Goal: Information Seeking & Learning: Understand process/instructions

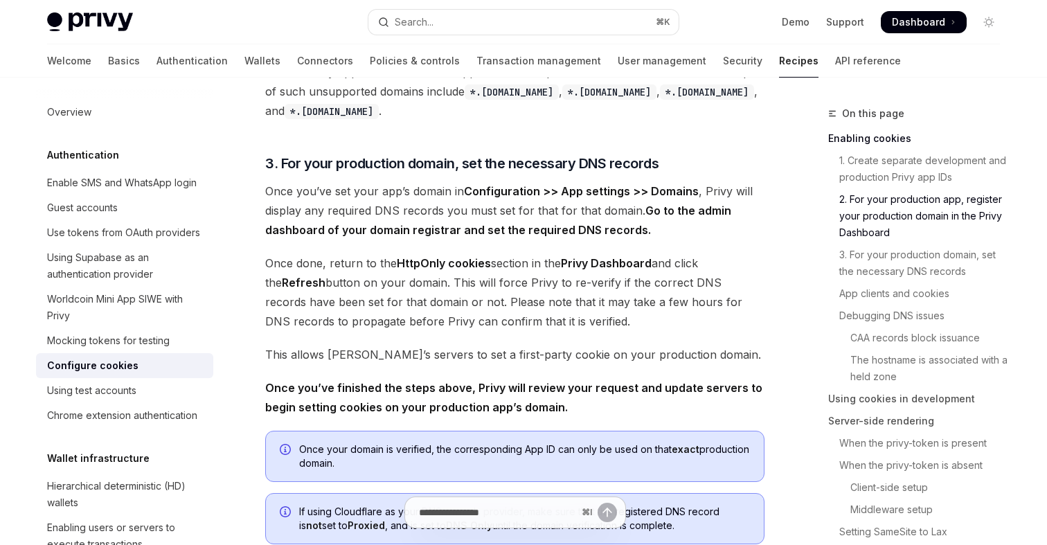
scroll to position [883, 0]
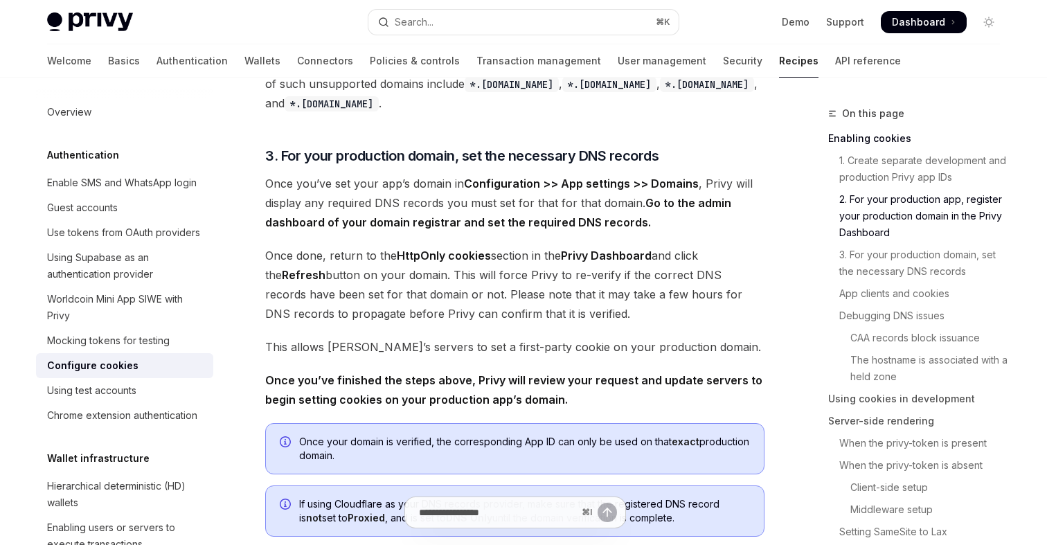
drag, startPoint x: 316, startPoint y: 186, endPoint x: 463, endPoint y: 186, distance: 146.8
click at [463, 186] on span "Once you’ve set your app’s domain in Configuration >> App settings >> Domains ,…" at bounding box center [514, 203] width 499 height 58
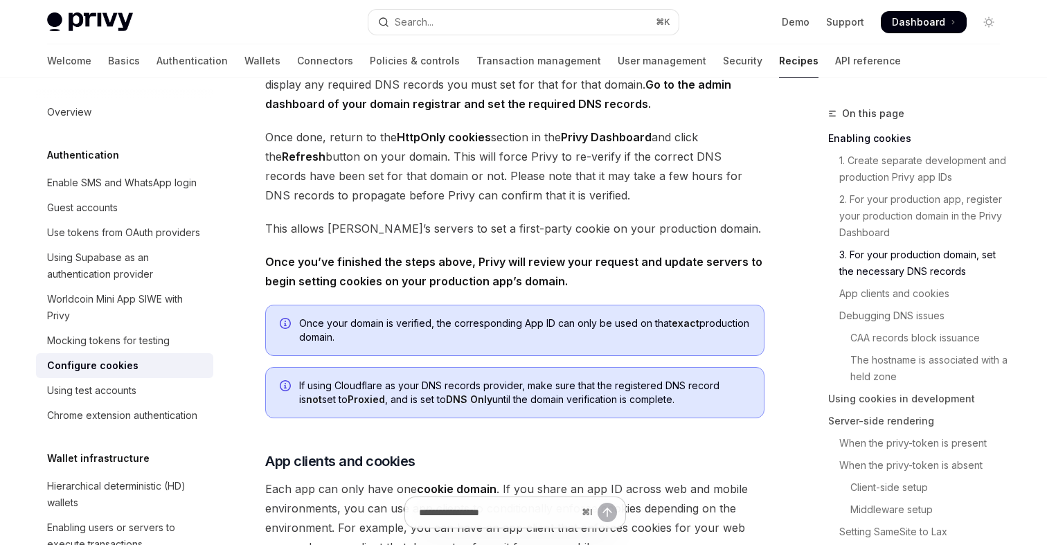
scroll to position [1002, 0]
drag, startPoint x: 285, startPoint y: 136, endPoint x: 477, endPoint y: 137, distance: 191.9
click at [477, 137] on span "Once done, return to the HttpOnly cookies section in the Privy Dashboard and cl…" at bounding box center [514, 166] width 499 height 78
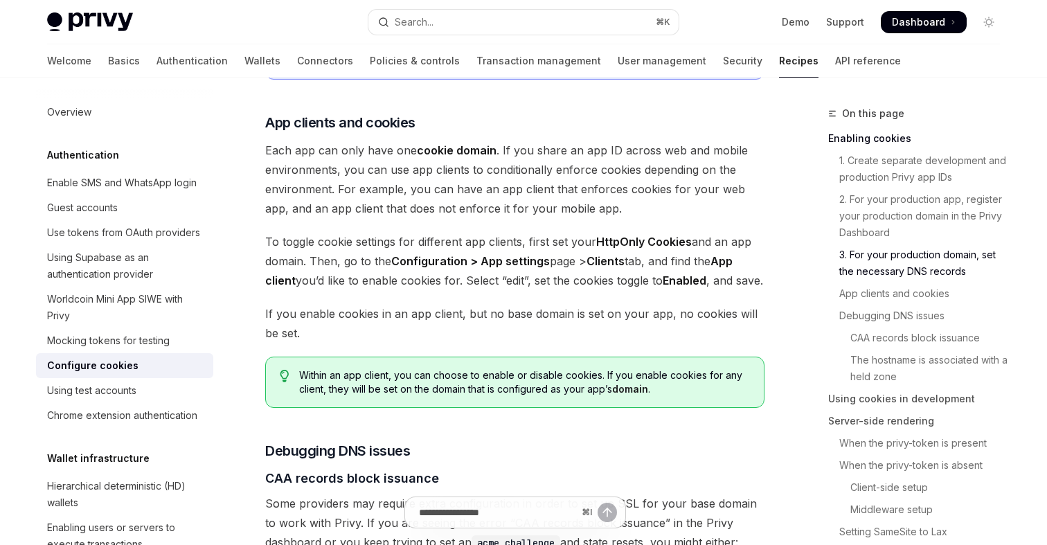
scroll to position [1348, 0]
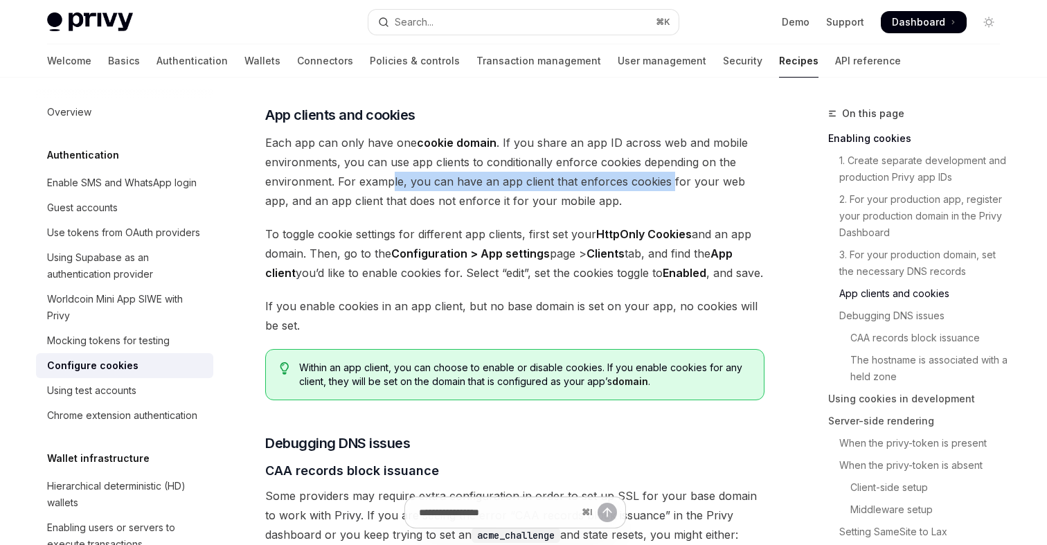
drag, startPoint x: 391, startPoint y: 183, endPoint x: 666, endPoint y: 183, distance: 275.7
click at [666, 183] on span "Each app can only have one cookie domain . If you share an app ID across web an…" at bounding box center [514, 172] width 499 height 78
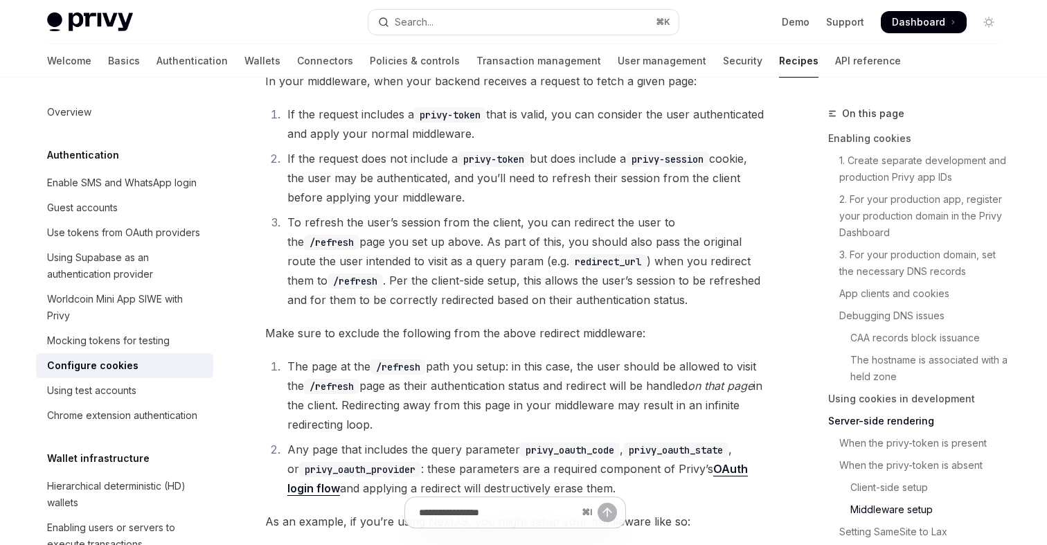
scroll to position [3679, 0]
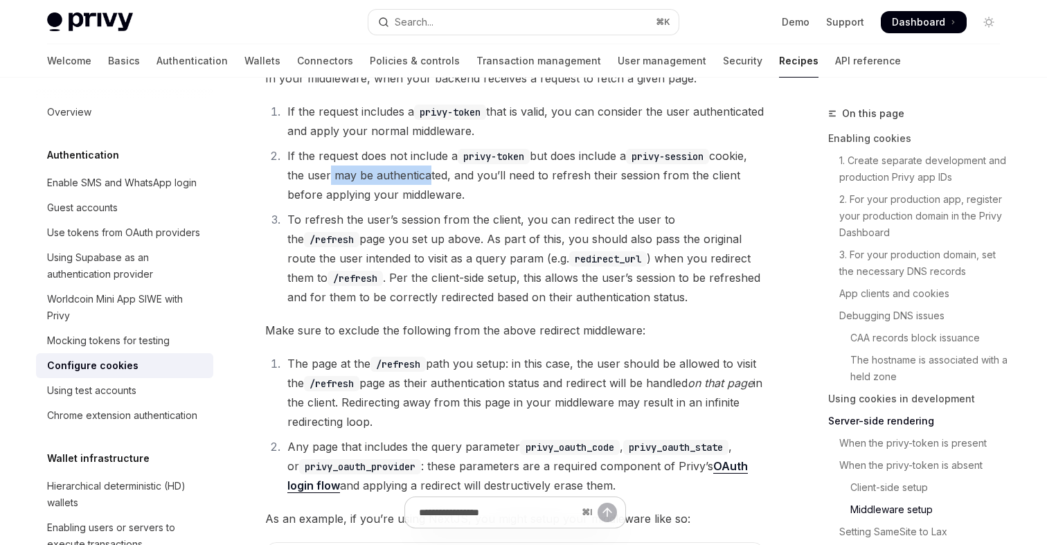
drag, startPoint x: 365, startPoint y: 179, endPoint x: 461, endPoint y: 177, distance: 96.3
click at [461, 178] on li "If the request does not include a privy-token but does include a privy-session …" at bounding box center [523, 175] width 481 height 58
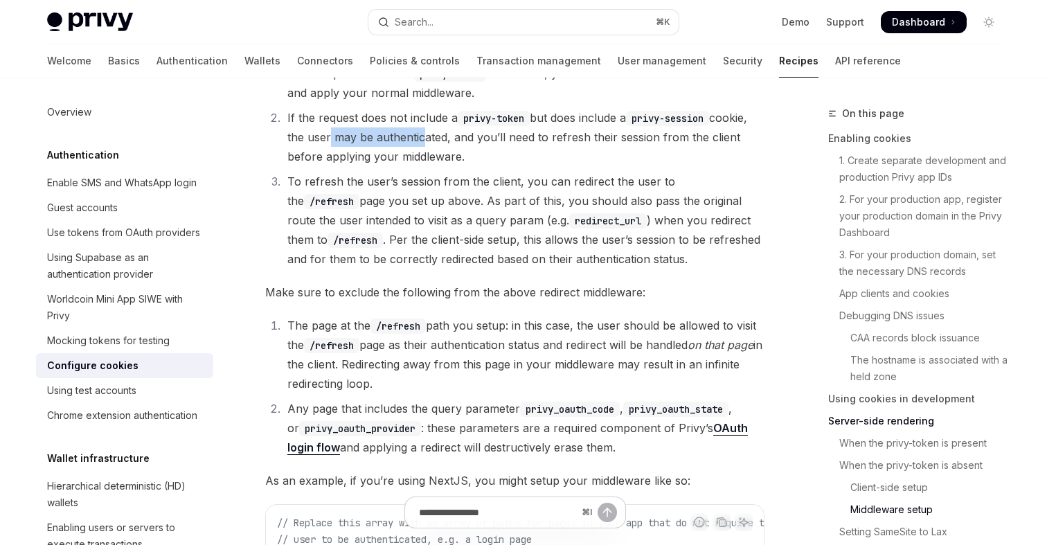
scroll to position [3724, 0]
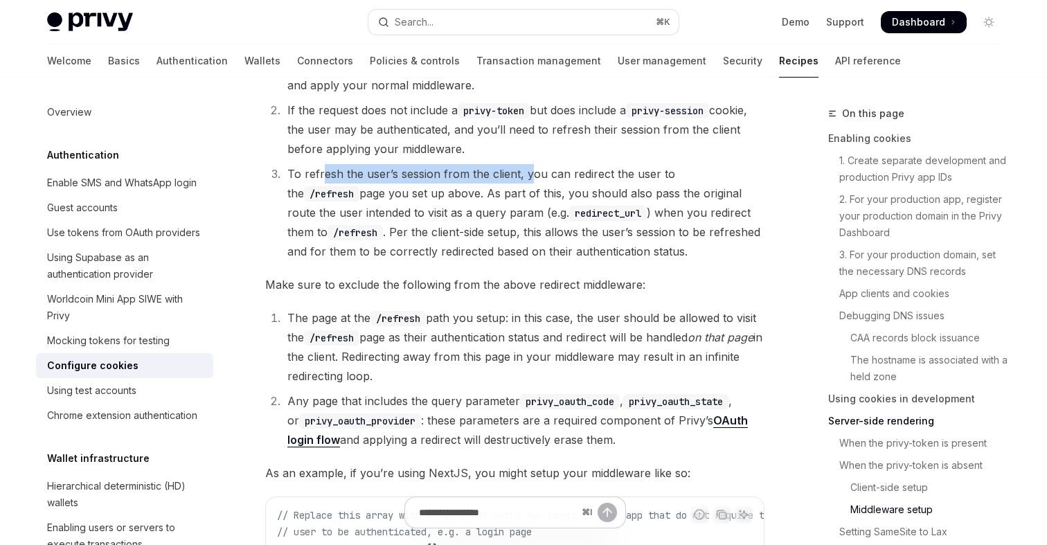
drag, startPoint x: 322, startPoint y: 165, endPoint x: 532, endPoint y: 169, distance: 209.9
click at [532, 169] on li "To refresh the user’s session from the client, you can redirect the user to the…" at bounding box center [523, 212] width 481 height 97
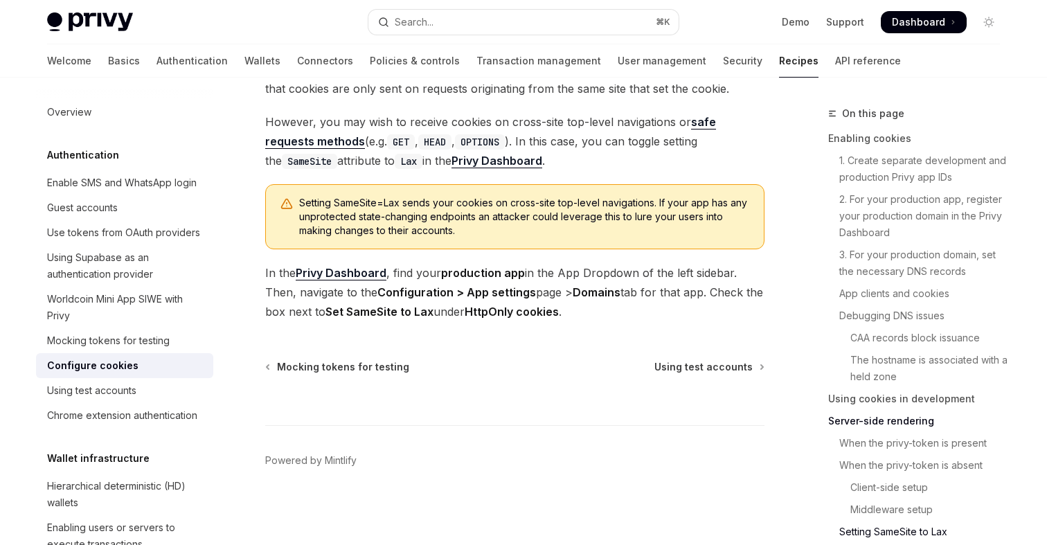
scroll to position [1630, 0]
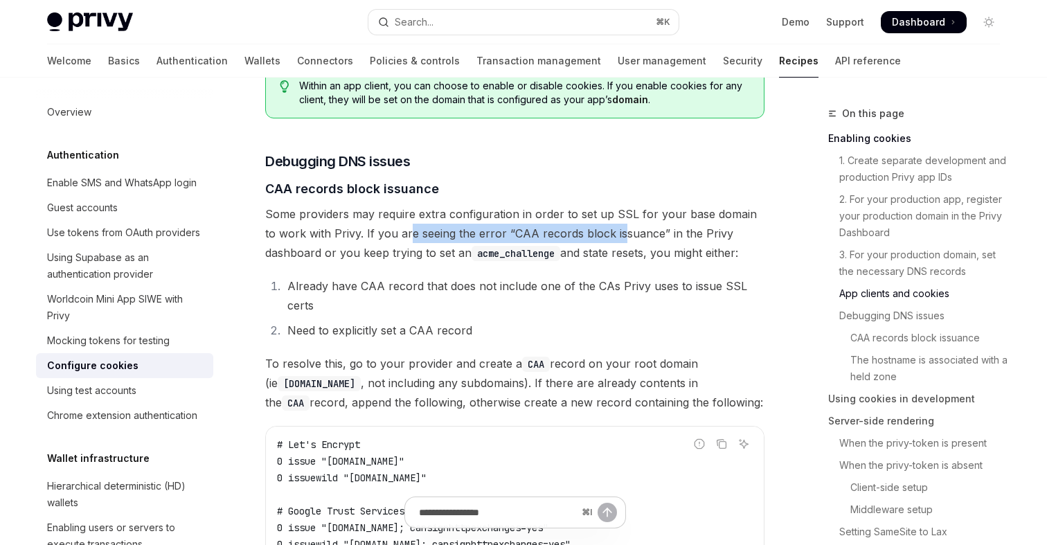
drag, startPoint x: 398, startPoint y: 252, endPoint x: 603, endPoint y: 252, distance: 205.0
click at [603, 252] on span "Some providers may require extra configuration in order to set up SSL for your …" at bounding box center [514, 233] width 499 height 58
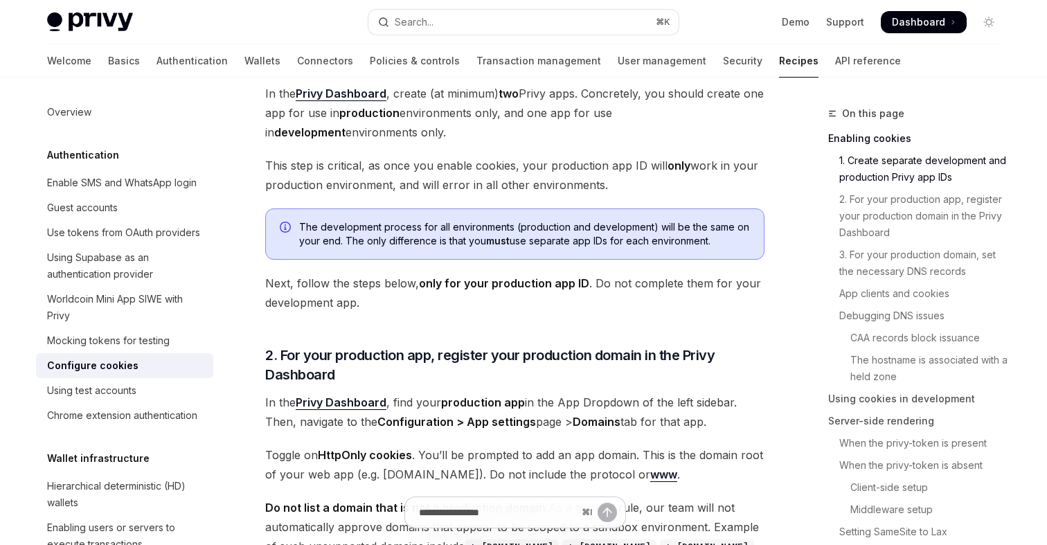
scroll to position [0, 0]
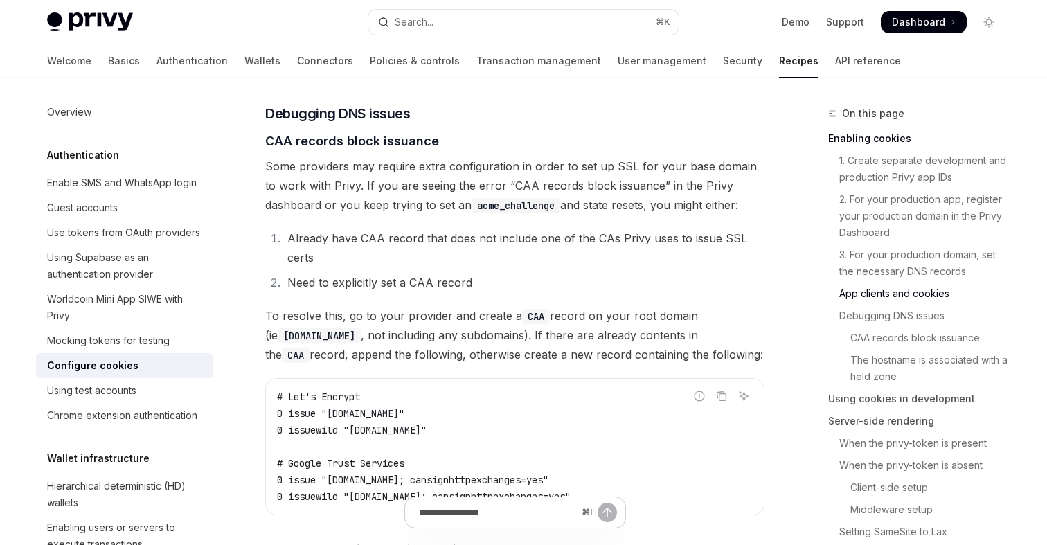
scroll to position [1673, 0]
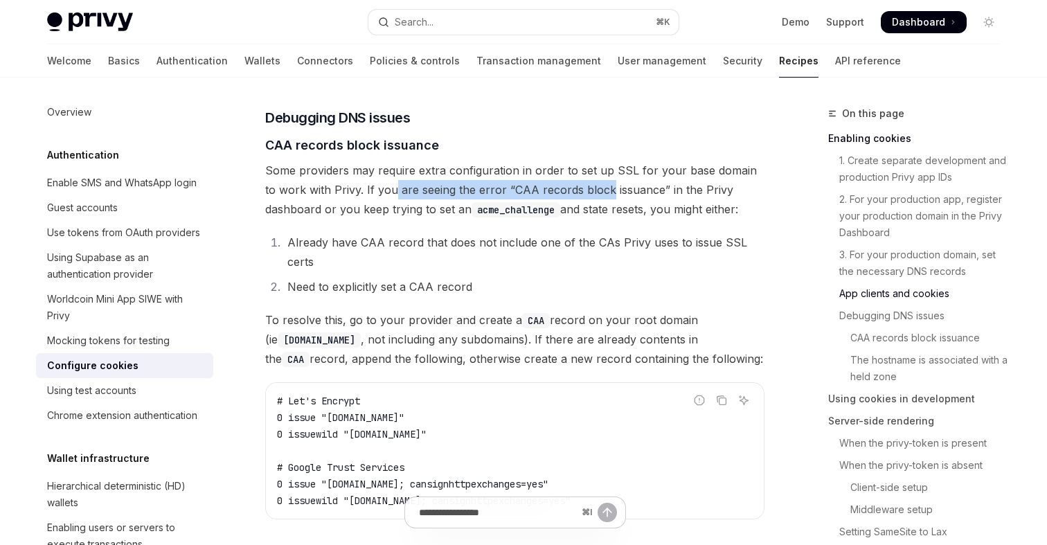
drag, startPoint x: 387, startPoint y: 206, endPoint x: 594, endPoint y: 208, distance: 206.4
click at [594, 208] on span "Some providers may require extra configuration in order to set up SSL for your …" at bounding box center [514, 190] width 499 height 58
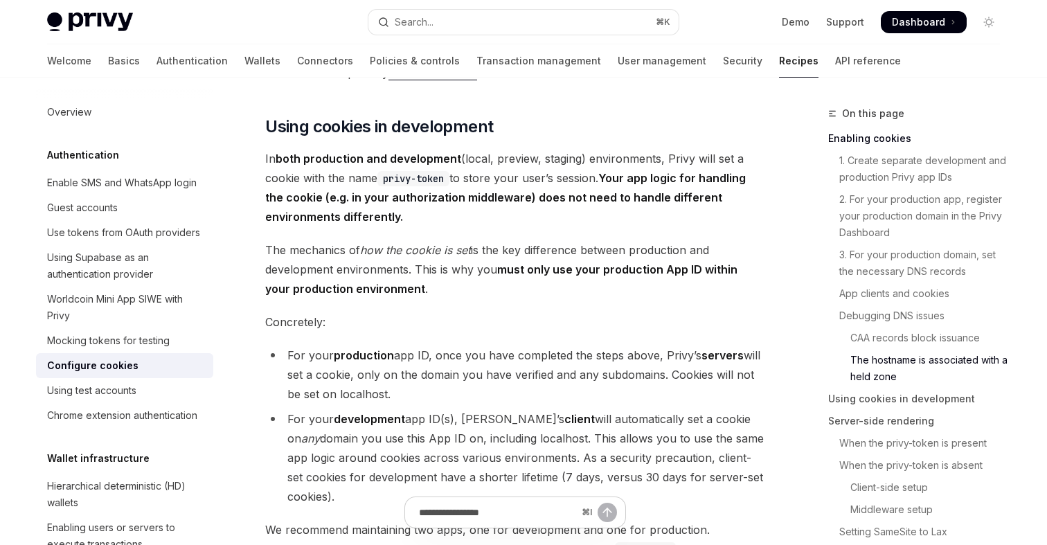
scroll to position [2228, 0]
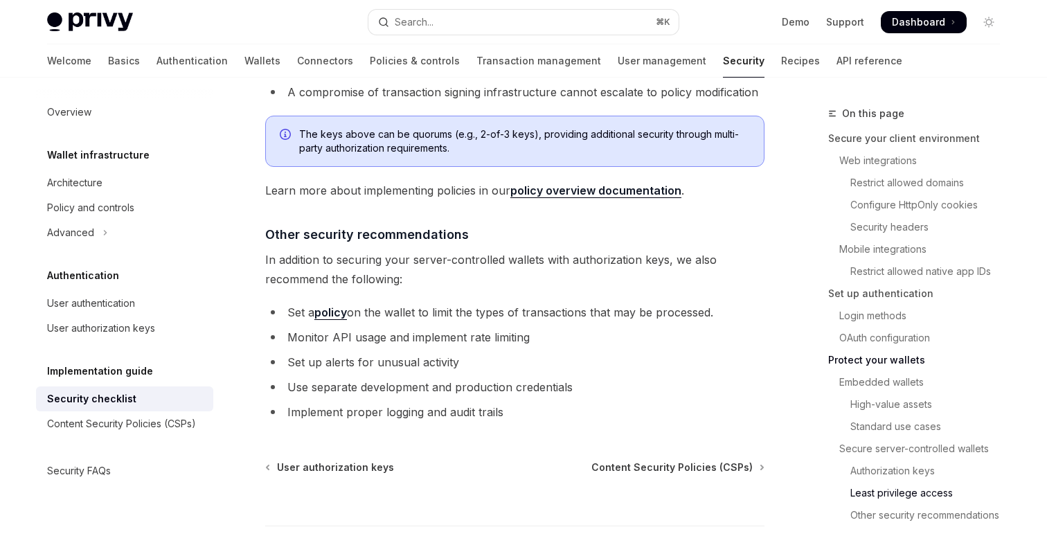
scroll to position [3237, 0]
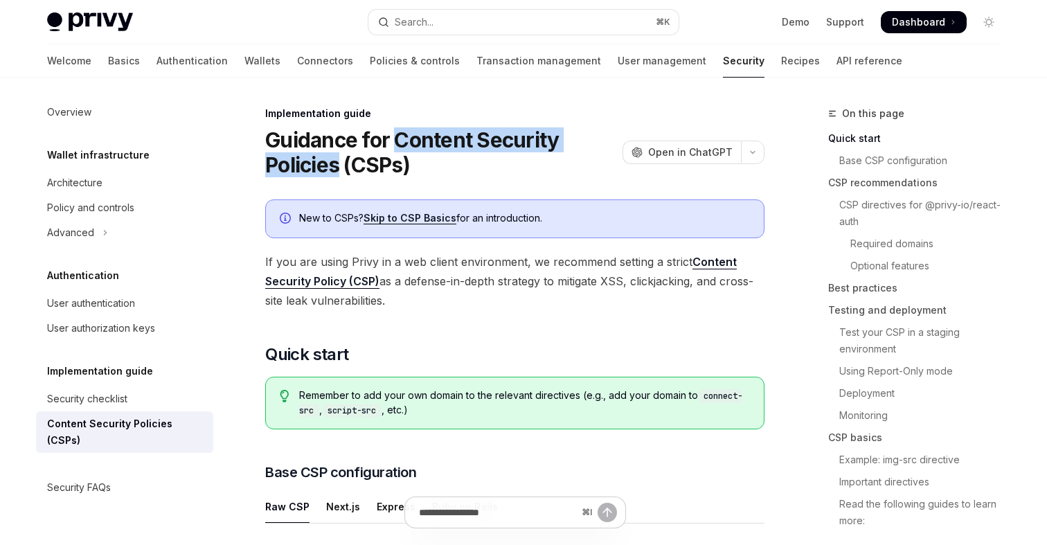
drag, startPoint x: 399, startPoint y: 136, endPoint x: 337, endPoint y: 161, distance: 66.5
click at [338, 161] on h1 "Guidance for Content Security Policies (CSPs)" at bounding box center [441, 152] width 352 height 50
copy h1 "Content Security Policies"
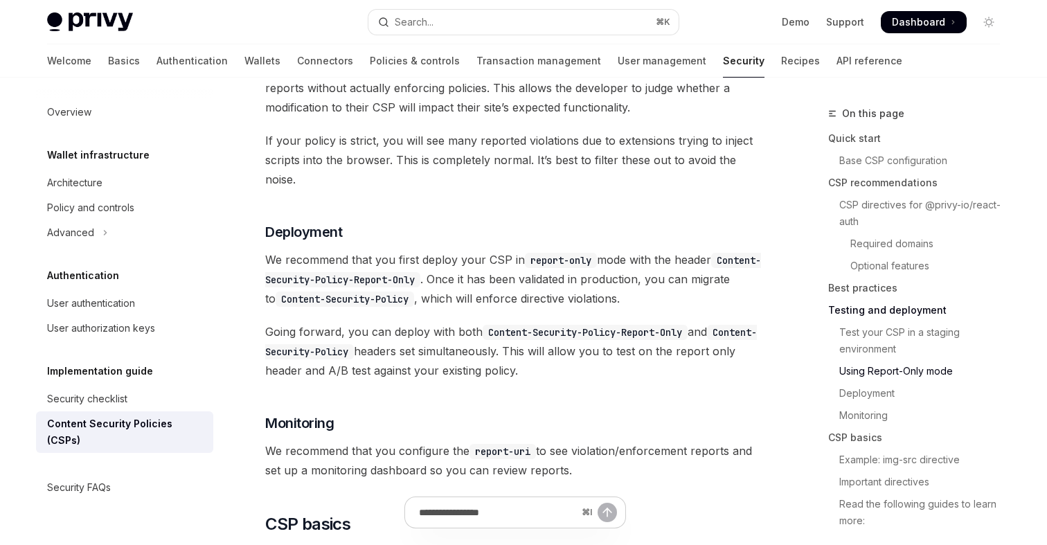
scroll to position [2566, 0]
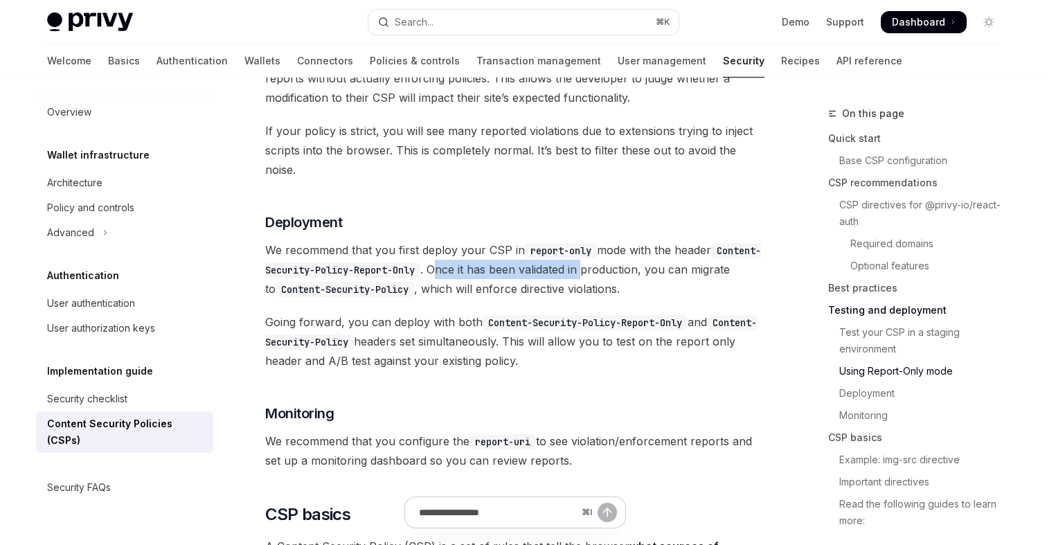
drag, startPoint x: 494, startPoint y: 236, endPoint x: 643, endPoint y: 235, distance: 148.9
click at [643, 240] on span "We recommend that you first deploy your CSP in report-only mode with the header…" at bounding box center [514, 269] width 499 height 58
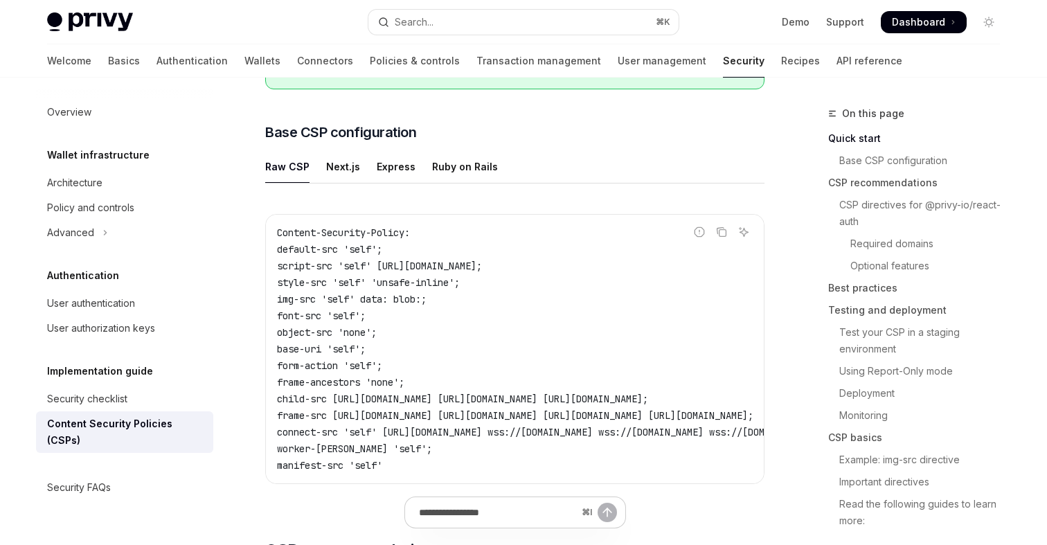
scroll to position [286, 0]
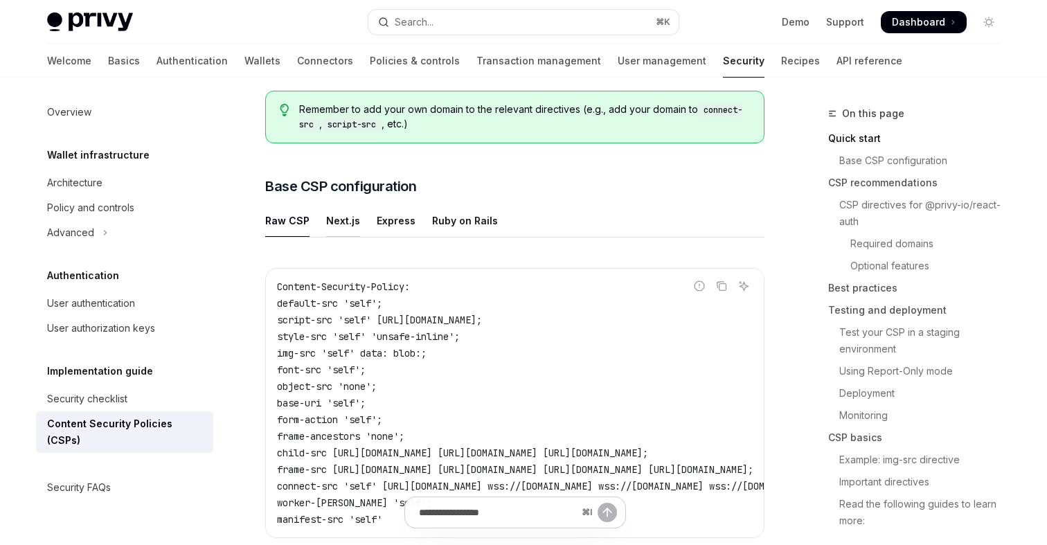
click at [346, 217] on div "Next.js" at bounding box center [343, 220] width 34 height 33
type textarea "*"
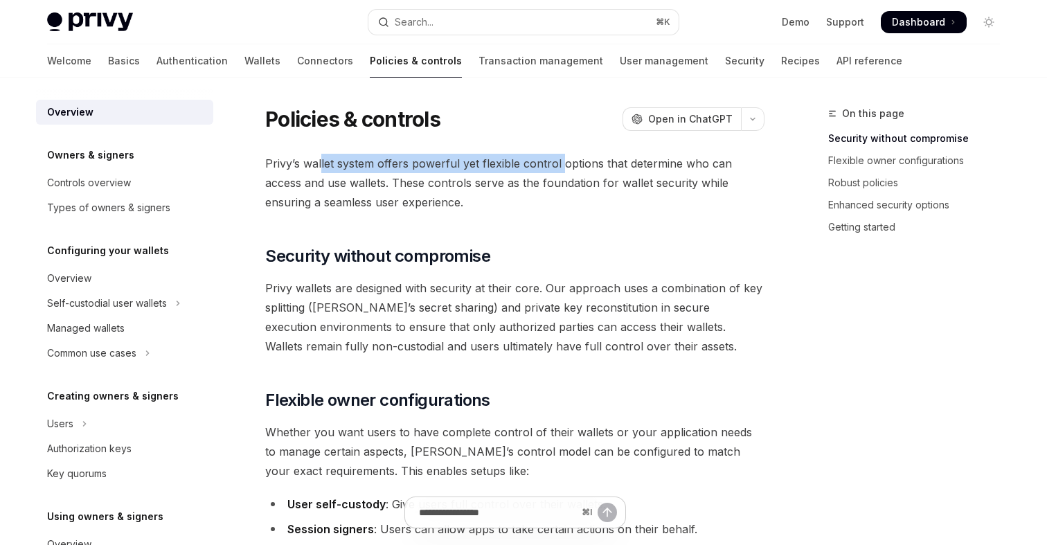
drag, startPoint x: 321, startPoint y: 156, endPoint x: 560, endPoint y: 157, distance: 239.0
click at [560, 158] on span "Privy’s wallet system offers powerful yet flexible control options that determi…" at bounding box center [514, 183] width 499 height 58
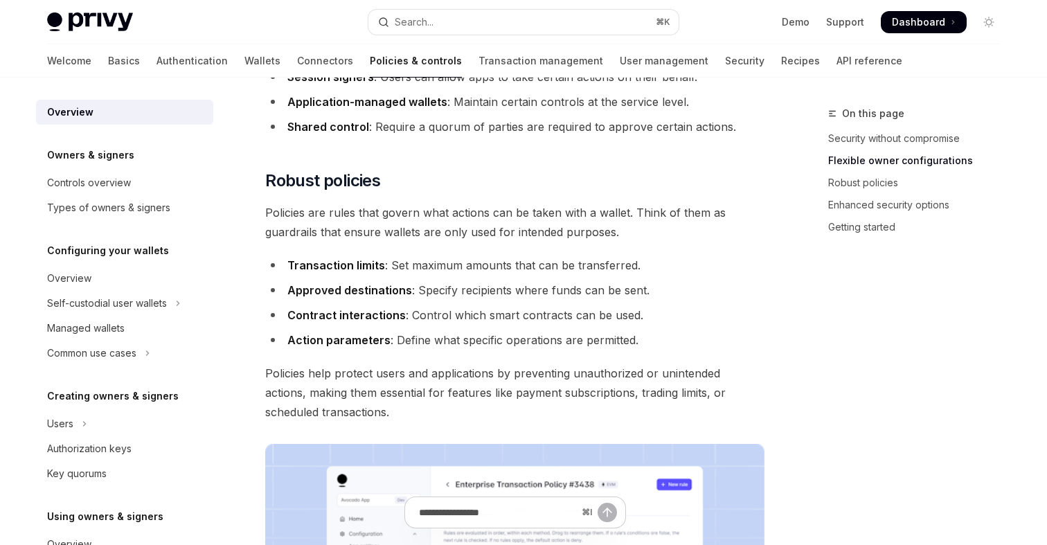
scroll to position [456, 0]
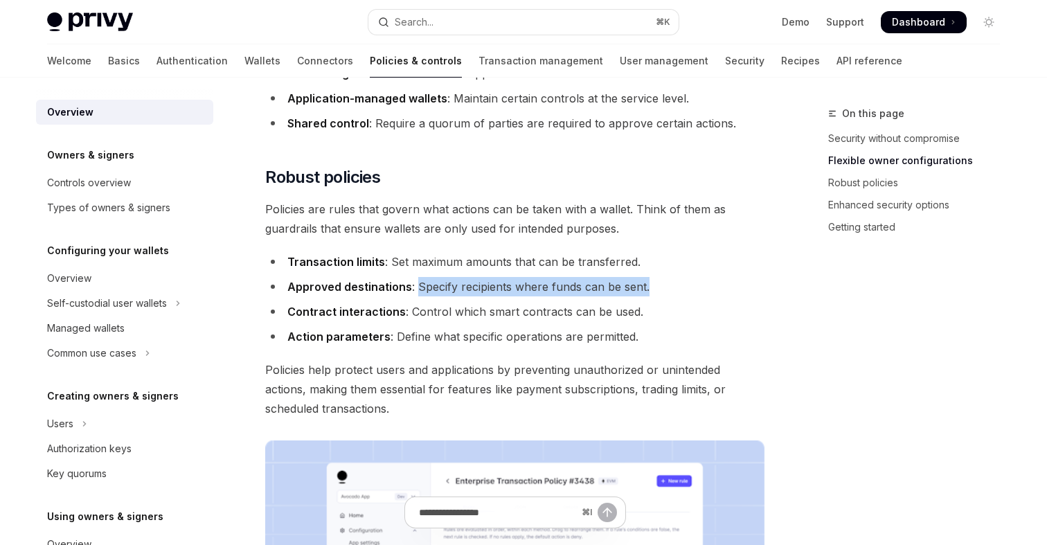
drag, startPoint x: 653, startPoint y: 287, endPoint x: 416, endPoint y: 284, distance: 236.9
click at [416, 284] on li "Approved destinations : Specify recipients where funds can be sent." at bounding box center [514, 286] width 499 height 19
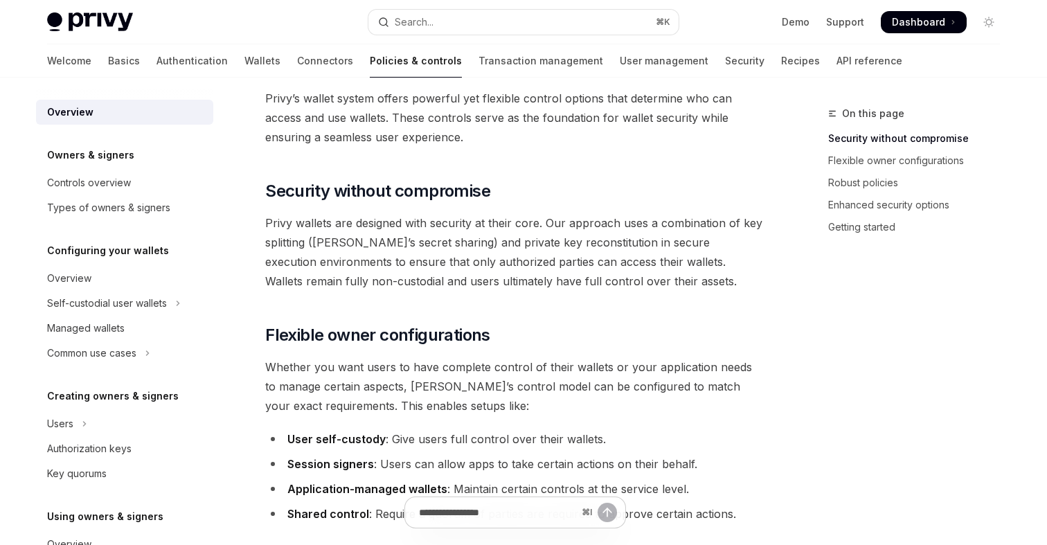
scroll to position [0, 0]
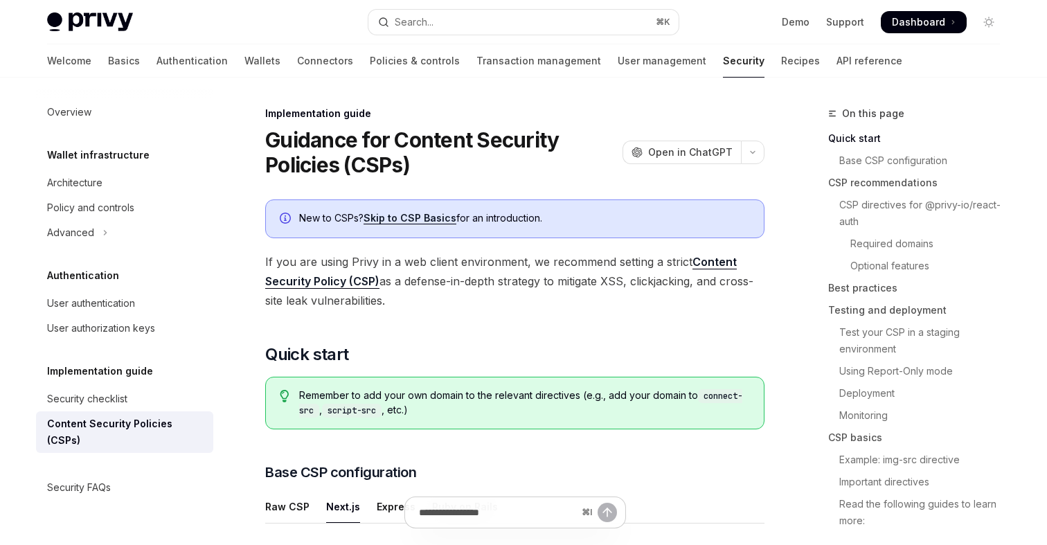
click at [287, 500] on div "⌘ I" at bounding box center [514, 519] width 499 height 51
click at [276, 509] on div "⌘ I" at bounding box center [514, 519] width 499 height 51
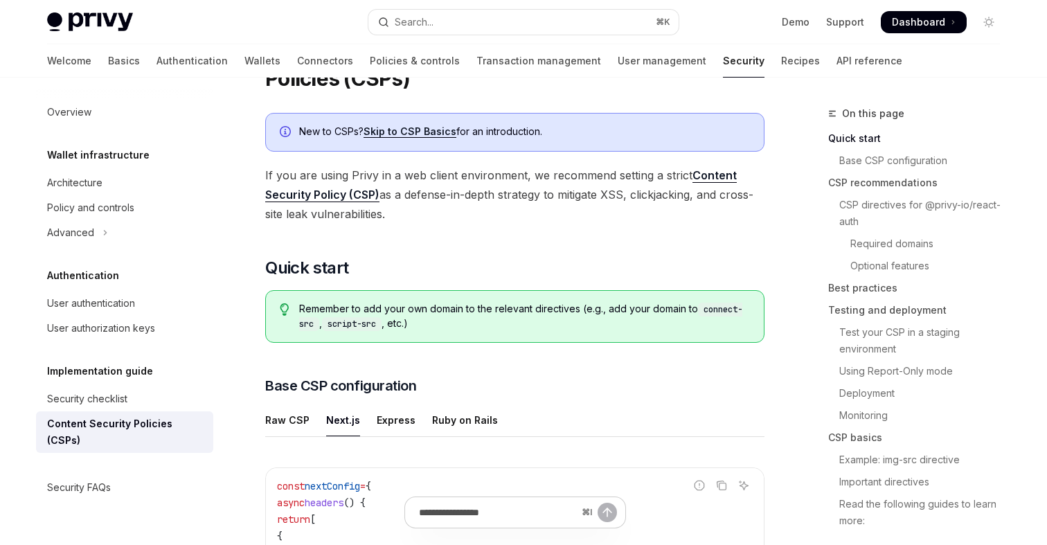
scroll to position [87, 0]
click at [294, 414] on div "Raw CSP" at bounding box center [287, 419] width 44 height 33
type textarea "*"
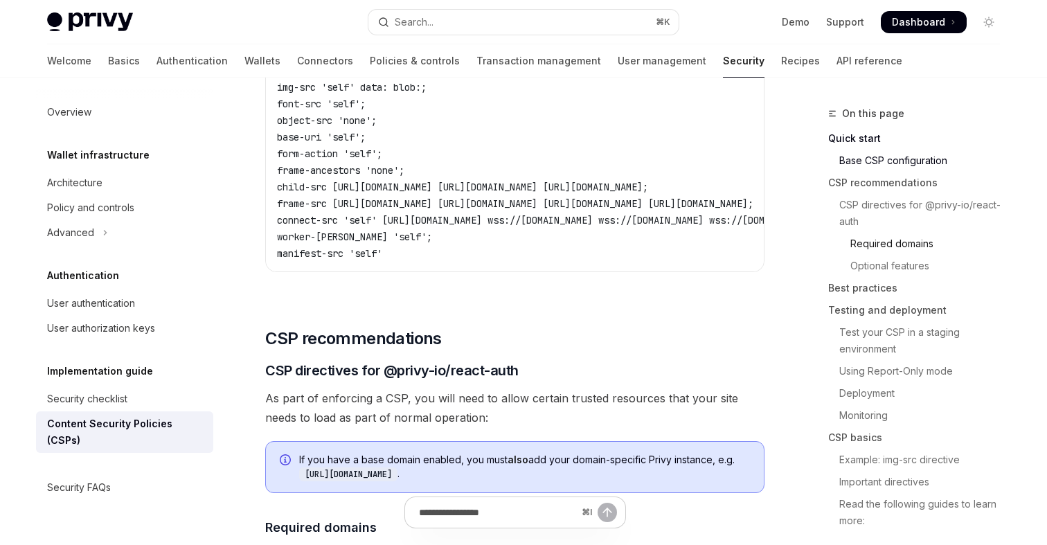
scroll to position [569, 0]
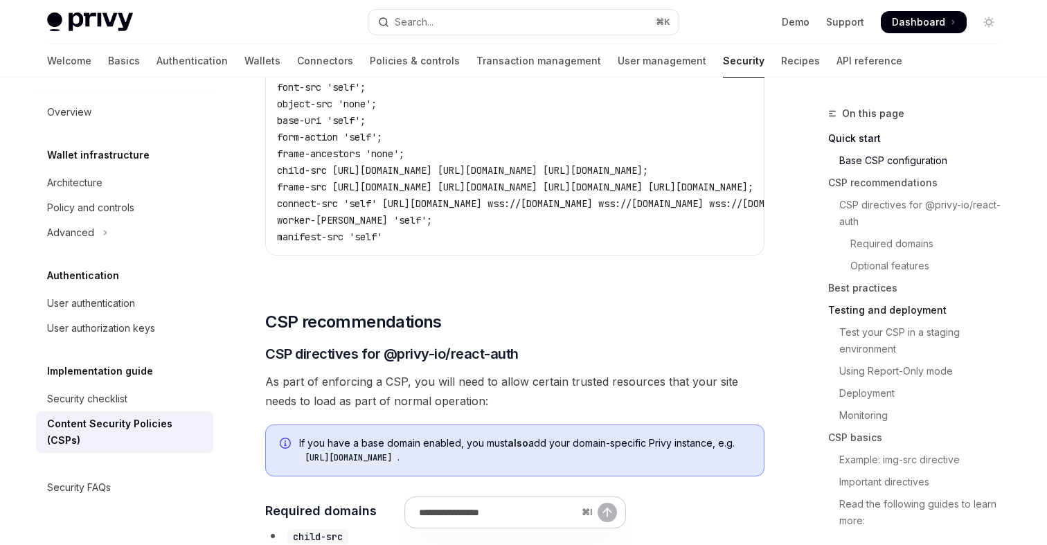
click at [876, 311] on link "Testing and deployment" at bounding box center [919, 310] width 183 height 22
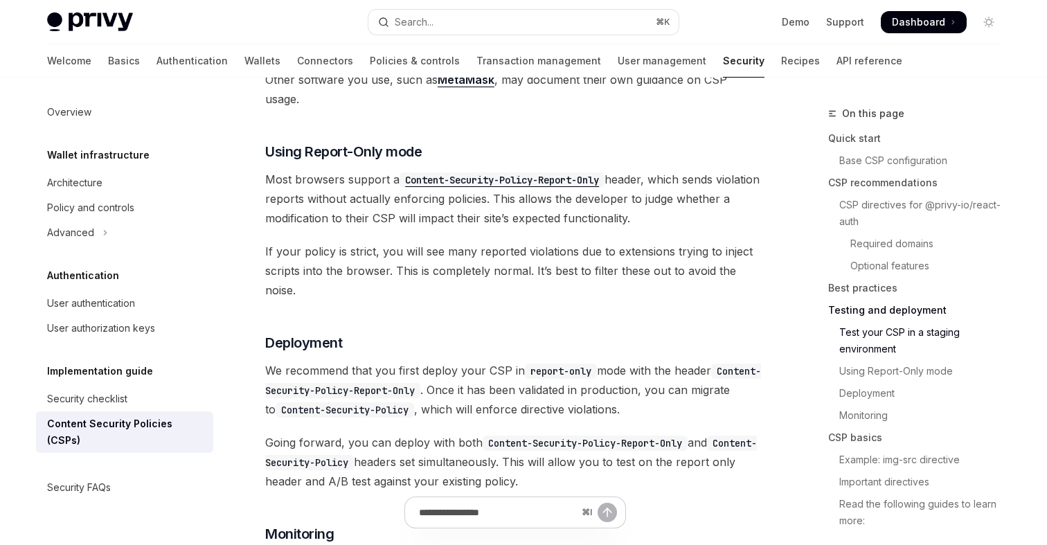
scroll to position [2444, 0]
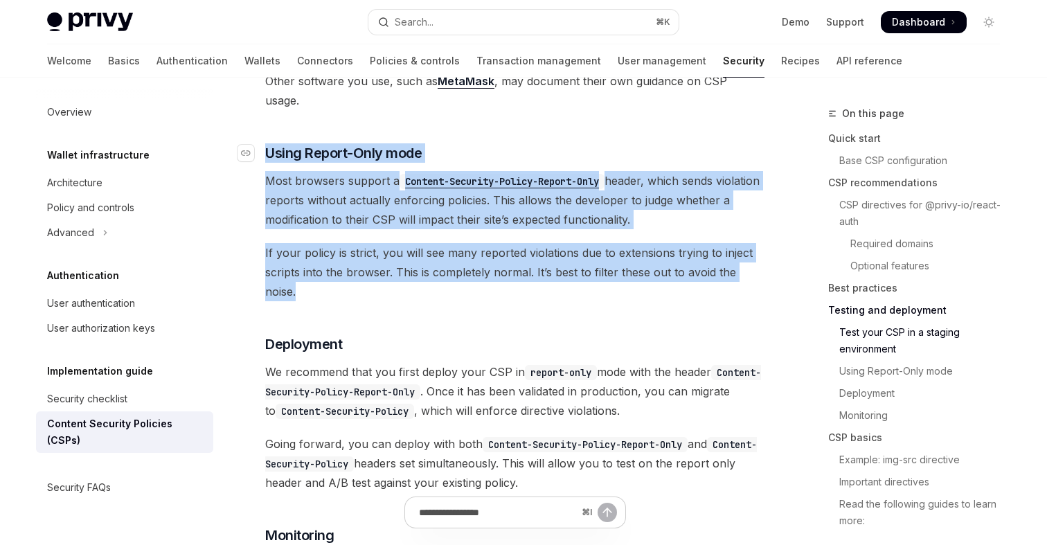
drag, startPoint x: 312, startPoint y: 260, endPoint x: 263, endPoint y: 116, distance: 151.4
copy div "​ Using Report-Only mode Most browsers support a Content-Security-Policy-Report…"
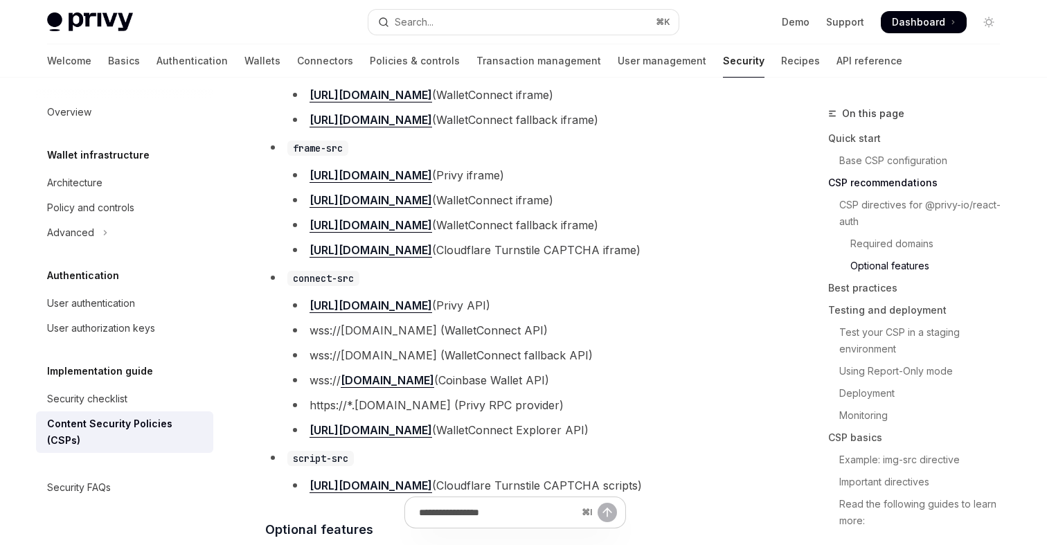
scroll to position [0, 0]
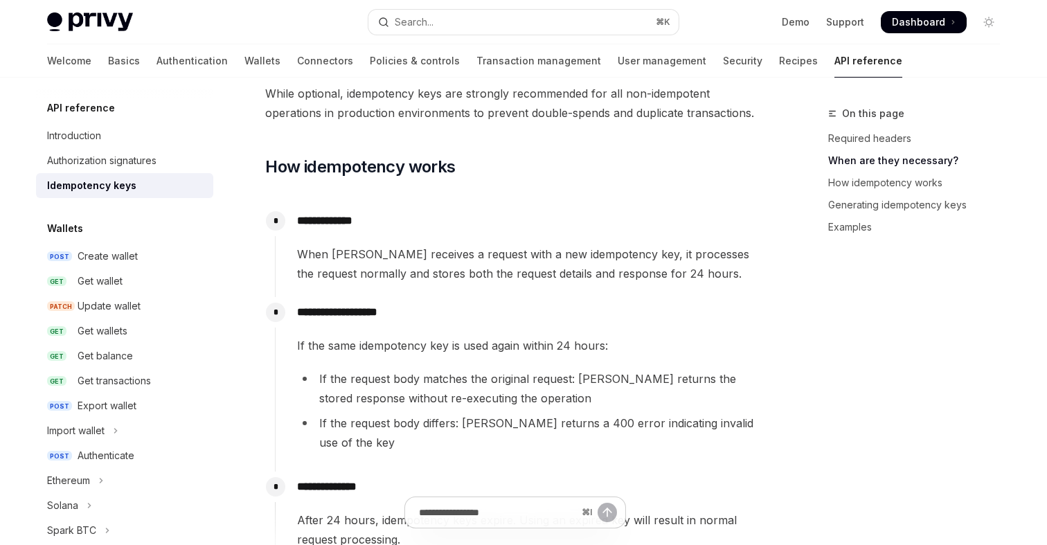
scroll to position [549, 0]
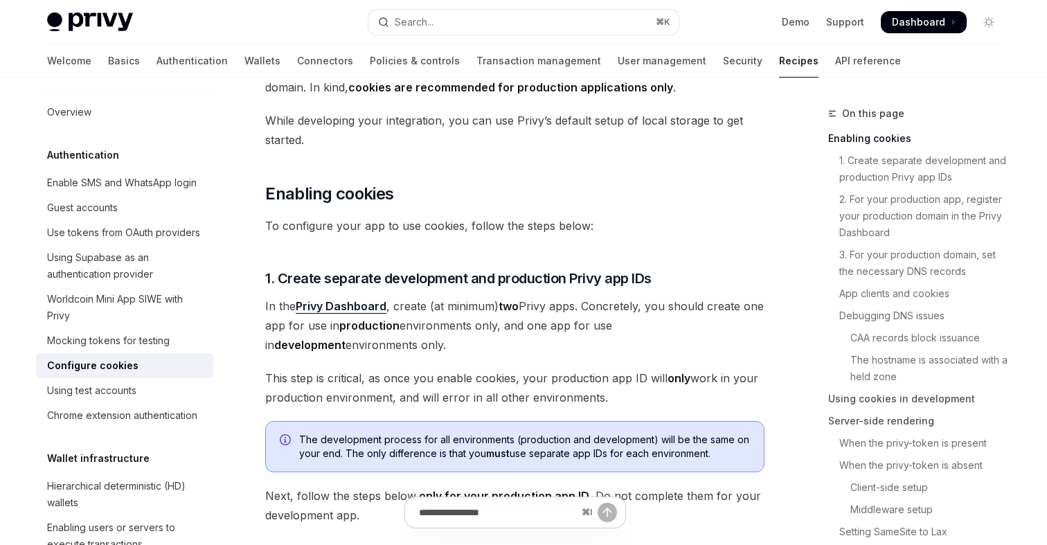
scroll to position [220, 0]
